Goal: Find specific page/section: Find specific page/section

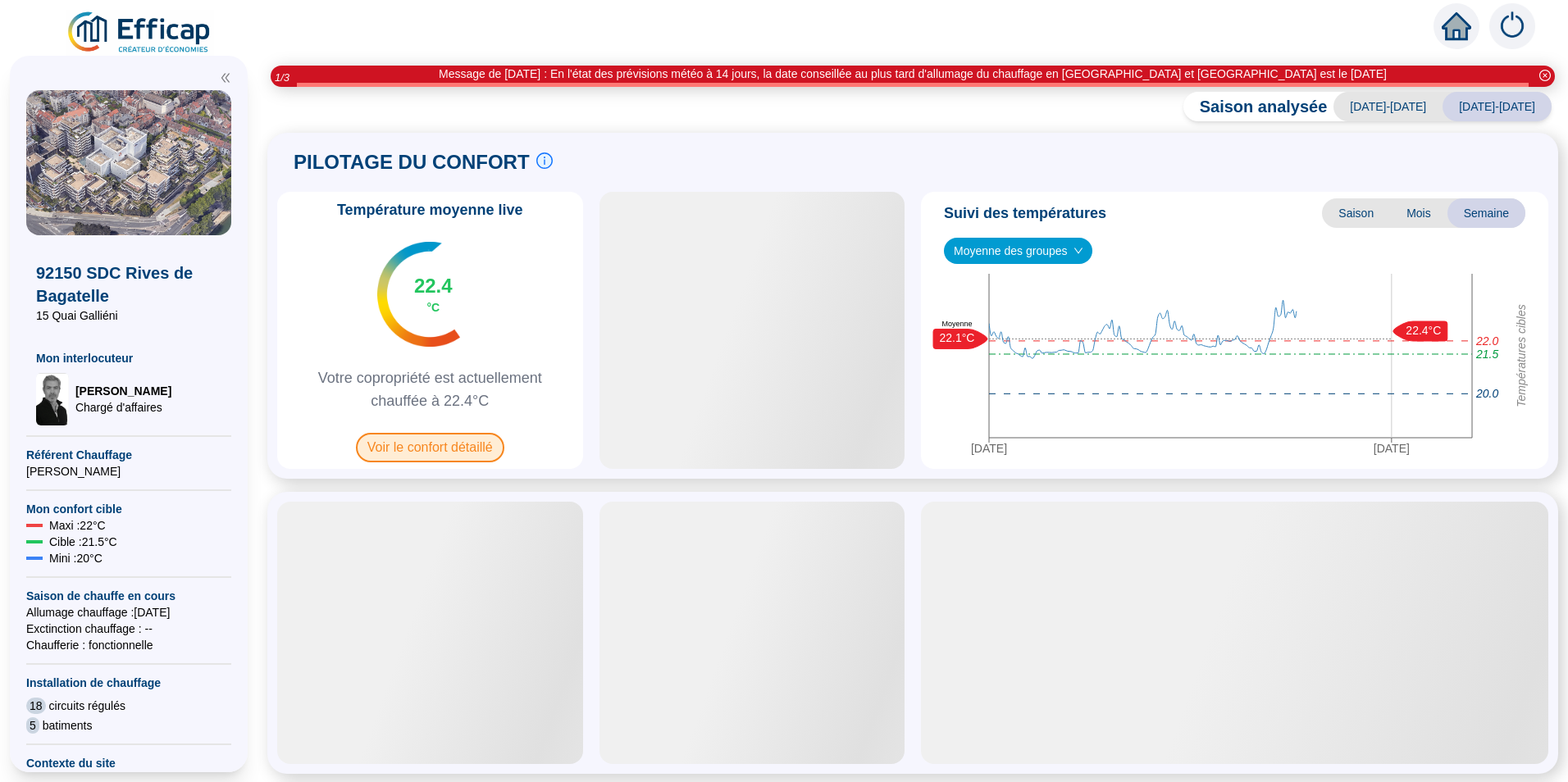
click at [425, 450] on span "Voir le confort détaillé" at bounding box center [429, 447] width 148 height 29
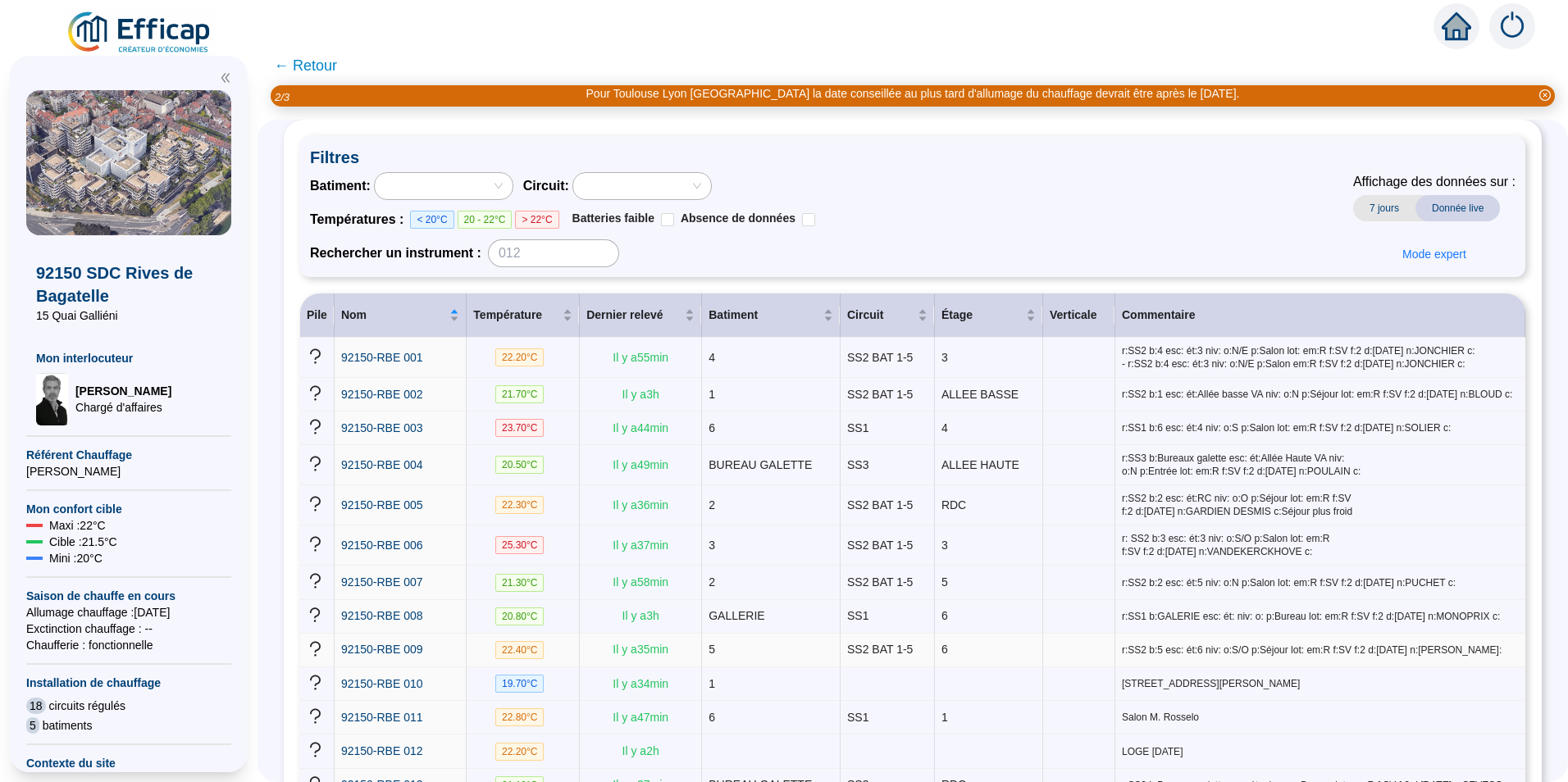
scroll to position [164, 0]
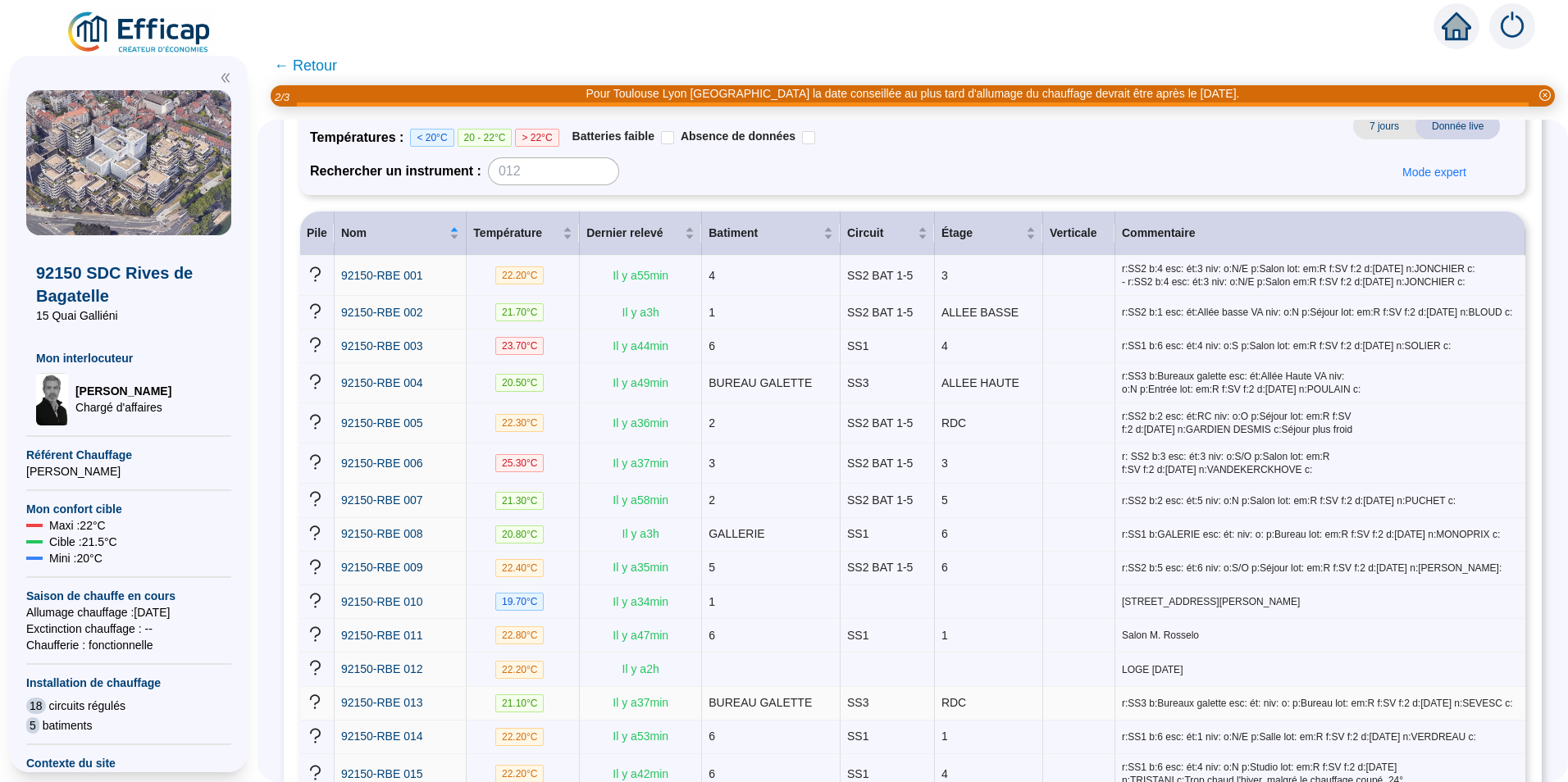
click at [763, 696] on span "BUREAU GALETTE" at bounding box center [760, 703] width 104 height 13
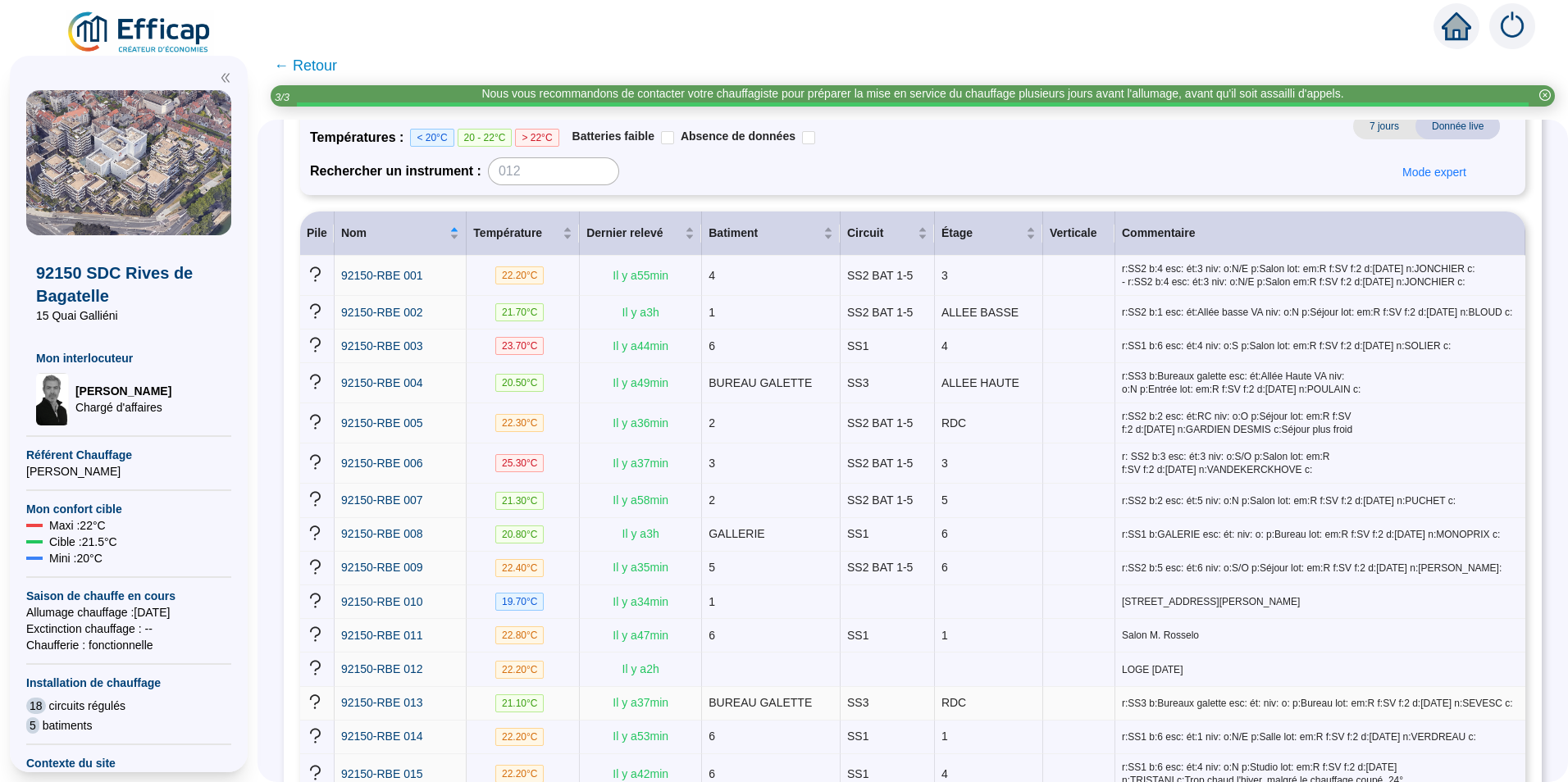
click at [1471, 697] on span "r:SS3 b:Bureaux galette esc: ét: niv: o: p:Bureau lot: em:R f:SV f:2 d:[DATE] n…" at bounding box center [1320, 704] width 397 height 13
